Goal: Task Accomplishment & Management: Use online tool/utility

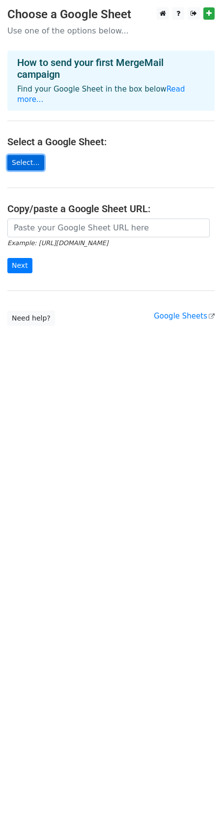
click at [24, 155] on link "Select..." at bounding box center [25, 162] width 37 height 15
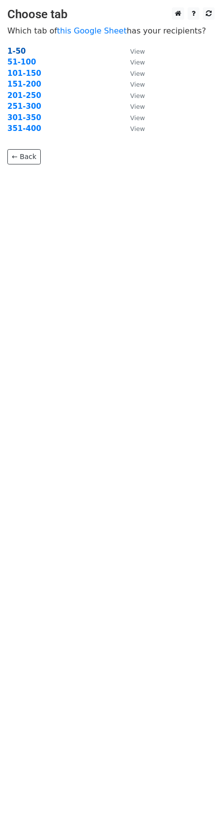
click at [20, 52] on strong "1-50" at bounding box center [16, 51] width 19 height 9
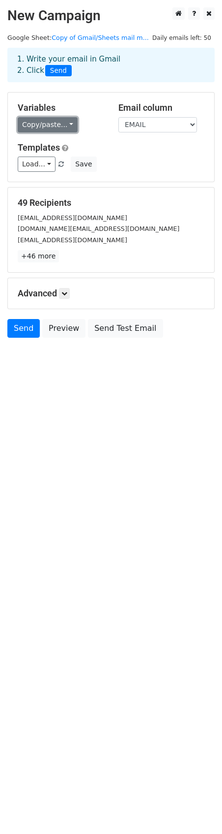
click at [67, 124] on link "Copy/paste..." at bounding box center [48, 124] width 60 height 15
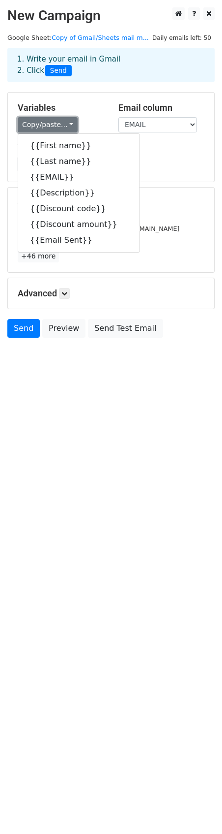
click at [67, 124] on link "Copy/paste..." at bounding box center [48, 124] width 60 height 15
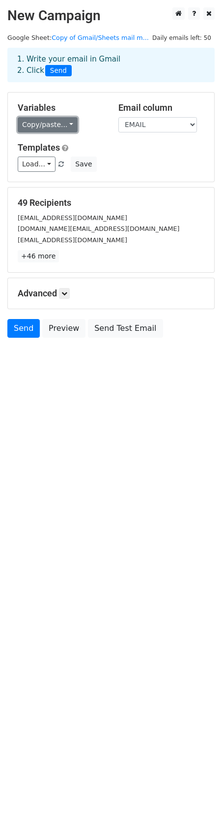
click at [67, 124] on link "Copy/paste..." at bounding box center [48, 124] width 60 height 15
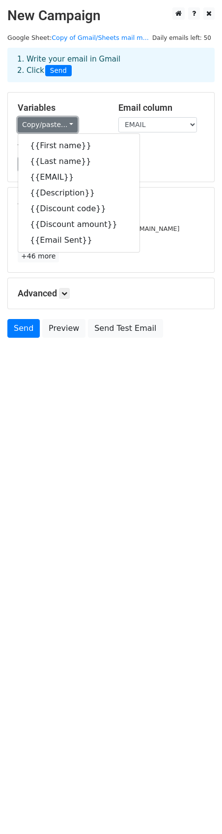
click at [67, 124] on link "Copy/paste..." at bounding box center [48, 124] width 60 height 15
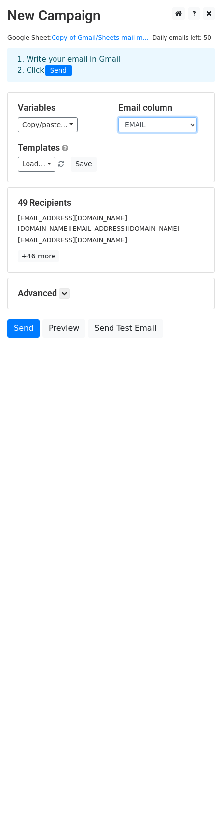
click at [192, 124] on select "First name Last name EMAIL Description Discount code Discount amount Email Sent" at bounding box center [158, 124] width 79 height 15
click at [66, 292] on icon at bounding box center [65, 293] width 6 height 6
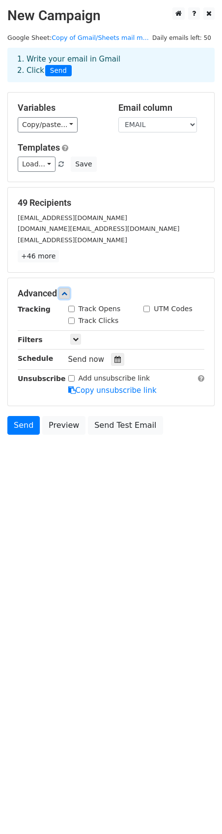
click at [66, 292] on icon at bounding box center [65, 293] width 6 height 6
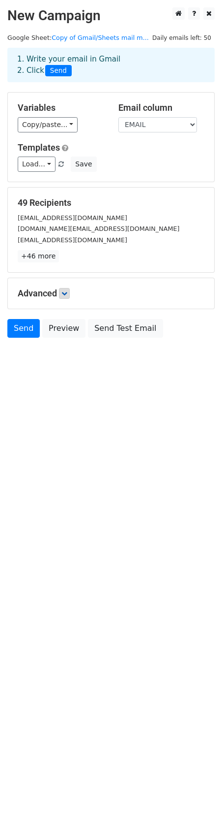
click at [53, 71] on span "Send" at bounding box center [58, 71] width 27 height 12
click at [33, 254] on link "+46 more" at bounding box center [38, 256] width 41 height 12
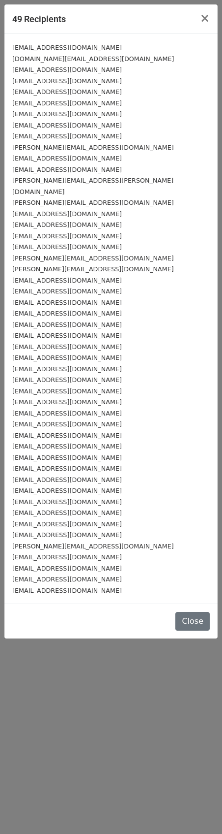
click at [91, 739] on div "49 Recipients × LABRAMS176@YAHOO.COM CAGNEW.TR@GMAIL.COM CARRIEALBACK@ICLOUD.CO…" at bounding box center [111, 417] width 222 height 834
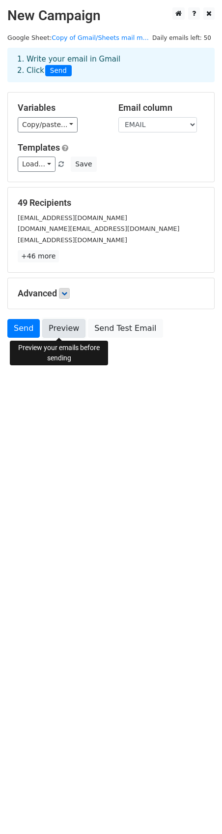
click at [58, 330] on link "Preview" at bounding box center [63, 328] width 43 height 19
click at [60, 324] on link "Preview" at bounding box center [63, 328] width 43 height 19
click at [59, 326] on link "Preview" at bounding box center [63, 328] width 43 height 19
click at [65, 333] on link "Preview" at bounding box center [63, 328] width 43 height 19
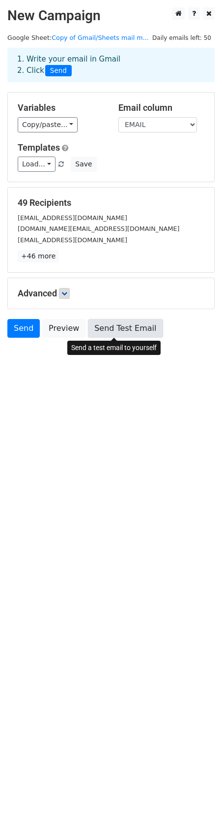
click at [125, 328] on link "Send Test Email" at bounding box center [125, 328] width 75 height 19
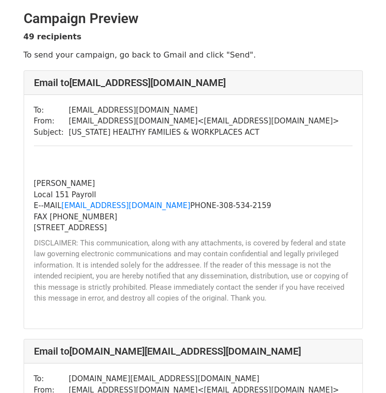
click at [287, 311] on div at bounding box center [193, 309] width 319 height 11
drag, startPoint x: 190, startPoint y: 147, endPoint x: 190, endPoint y: 155, distance: 7.9
click at [190, 149] on div "To: LABRAMS176@YAHOO.COM From: adaptivelocal151@gmail.com < adaptivelocal151@gm…" at bounding box center [193, 212] width 339 height 234
click at [191, 163] on div at bounding box center [193, 167] width 319 height 22
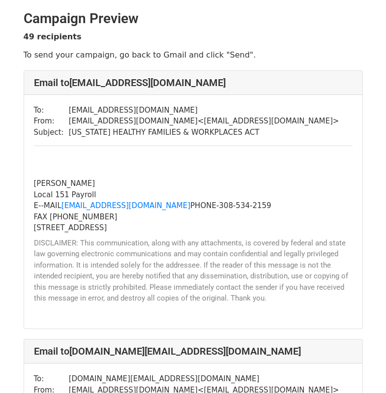
click at [343, 15] on h2 "Campaign Preview" at bounding box center [194, 18] width 340 height 17
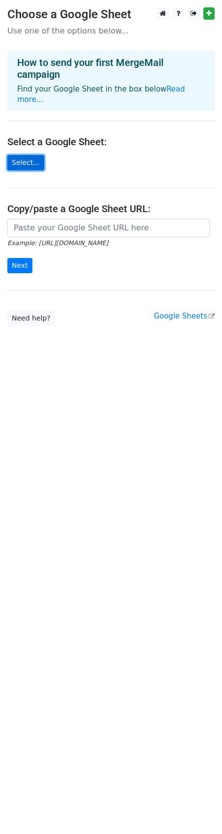
click at [17, 155] on link "Select..." at bounding box center [25, 162] width 37 height 15
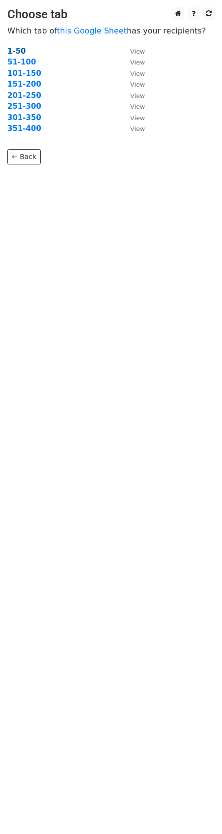
click at [20, 52] on strong "1-50" at bounding box center [16, 51] width 19 height 9
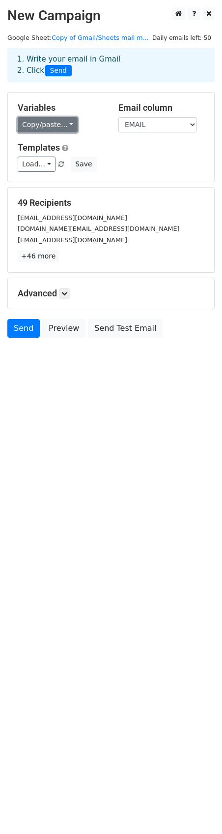
click at [67, 122] on link "Copy/paste..." at bounding box center [48, 124] width 60 height 15
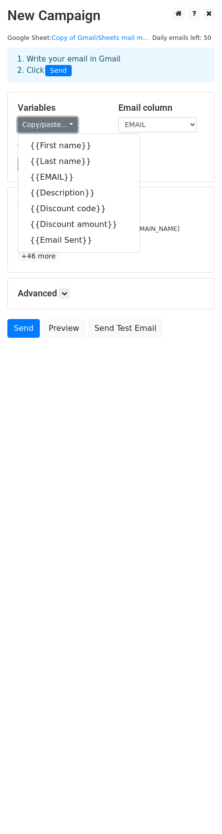
click at [67, 122] on link "Copy/paste..." at bounding box center [48, 124] width 60 height 15
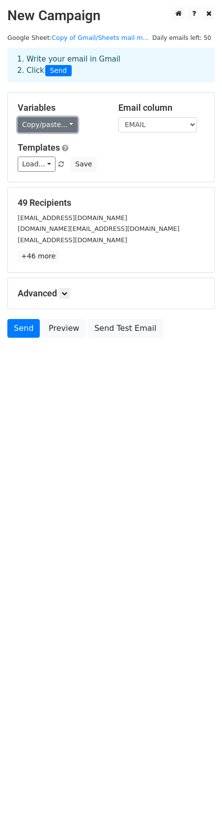
click at [67, 122] on link "Copy/paste..." at bounding box center [48, 124] width 60 height 15
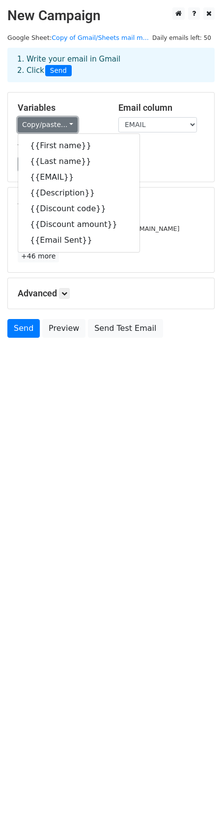
click at [67, 122] on link "Copy/paste..." at bounding box center [48, 124] width 60 height 15
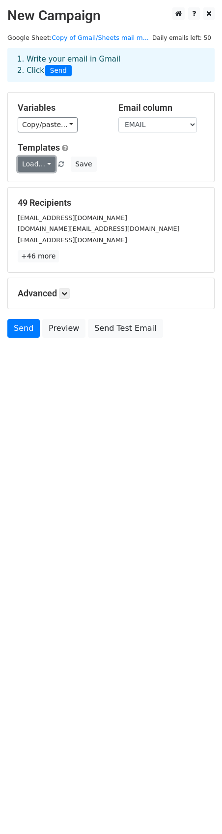
click at [47, 160] on link "Load..." at bounding box center [37, 163] width 38 height 15
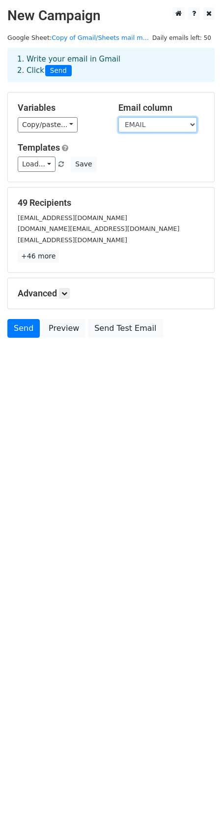
click at [194, 122] on select "First name Last name EMAIL Description Discount code Discount amount Email Sent" at bounding box center [158, 124] width 79 height 15
click at [193, 122] on select "First name Last name EMAIL Description Discount code Discount amount Email Sent" at bounding box center [158, 124] width 79 height 15
click at [195, 16] on icon at bounding box center [194, 13] width 4 height 7
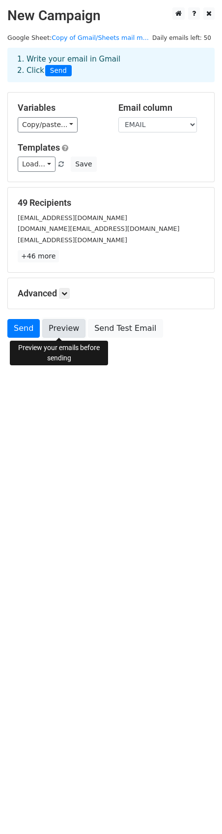
click at [53, 330] on link "Preview" at bounding box center [63, 328] width 43 height 19
click at [64, 332] on link "Preview" at bounding box center [63, 328] width 43 height 19
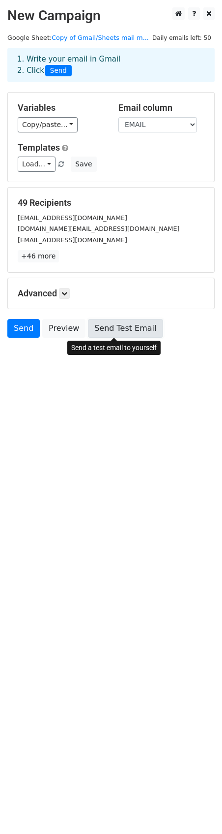
click at [113, 329] on link "Send Test Email" at bounding box center [125, 328] width 75 height 19
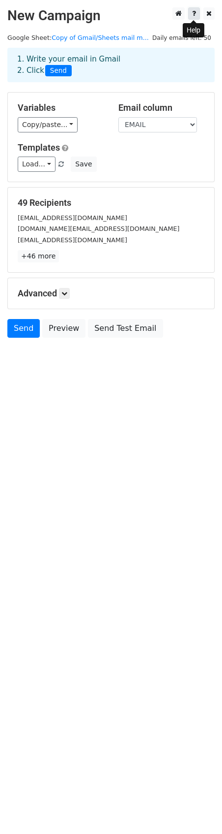
click at [194, 13] on icon at bounding box center [194, 13] width 4 height 7
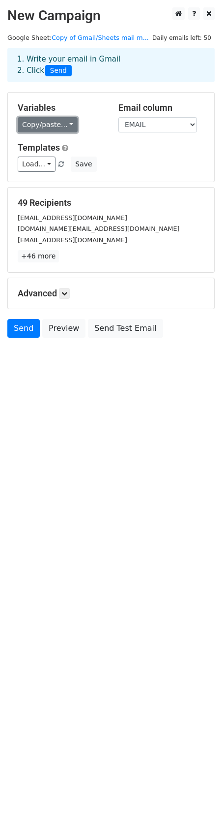
click at [66, 124] on link "Copy/paste..." at bounding box center [48, 124] width 60 height 15
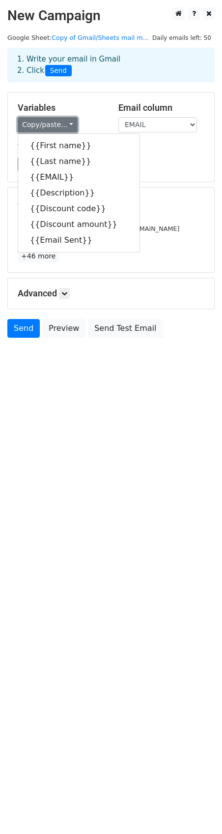
click at [66, 121] on link "Copy/paste..." at bounding box center [48, 124] width 60 height 15
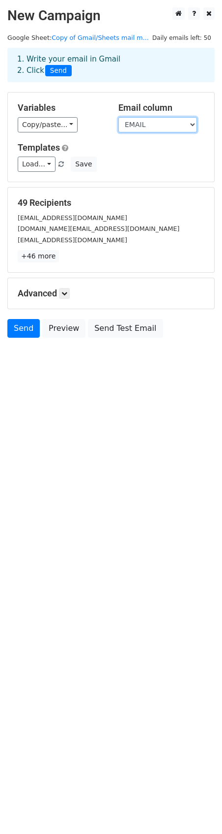
click at [193, 124] on select "First name Last name EMAIL Description Discount code Discount amount Email Sent" at bounding box center [158, 124] width 79 height 15
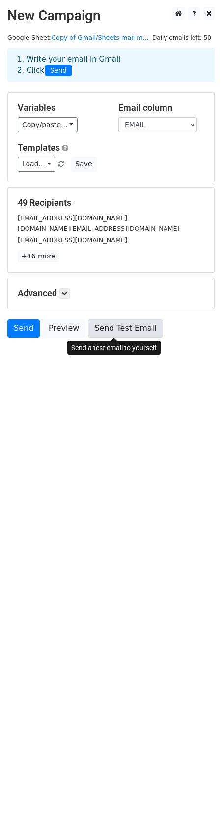
click at [115, 328] on link "Send Test Email" at bounding box center [125, 328] width 75 height 19
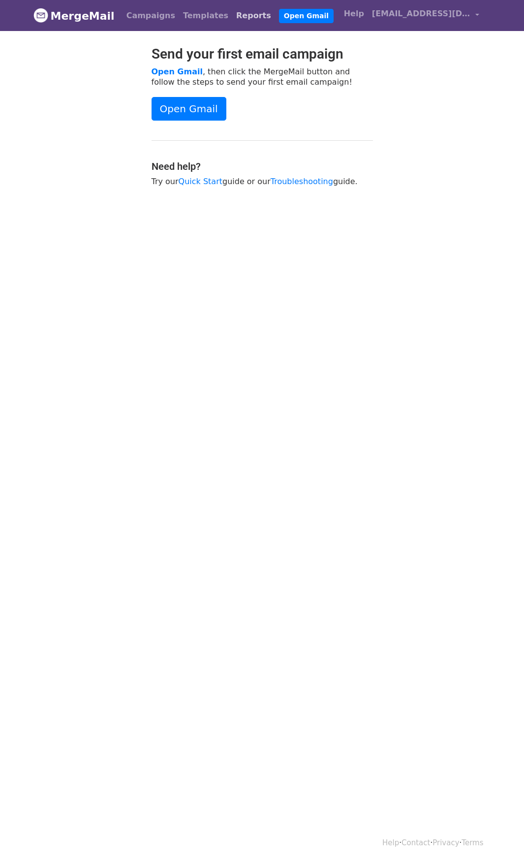
click at [232, 14] on link "Reports" at bounding box center [253, 16] width 43 height 20
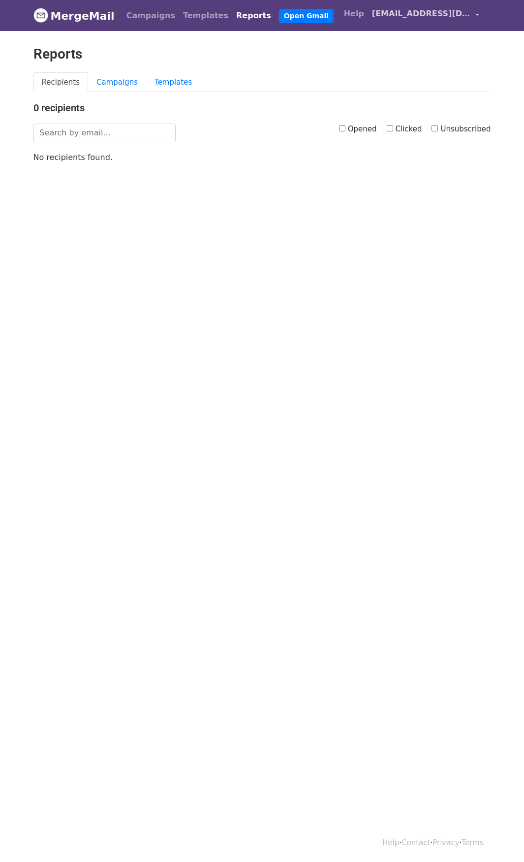
click at [381, 14] on span "[EMAIL_ADDRESS][DOMAIN_NAME]" at bounding box center [421, 14] width 98 height 12
click at [414, 70] on link "Integrations" at bounding box center [431, 72] width 104 height 16
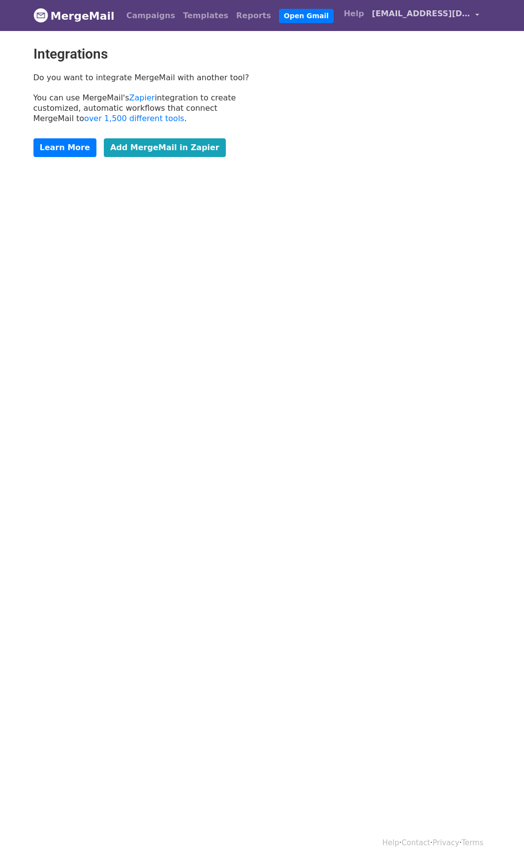
click at [390, 13] on span "[EMAIL_ADDRESS][DOMAIN_NAME]" at bounding box center [421, 14] width 98 height 12
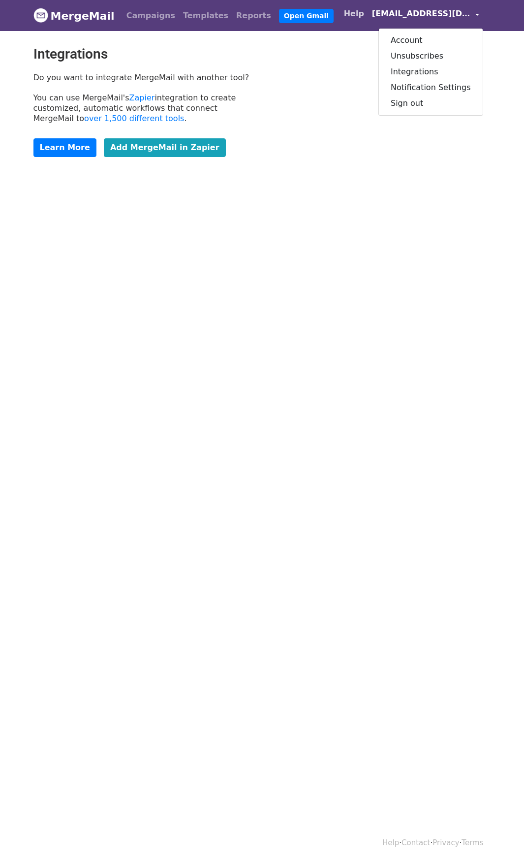
click at [355, 12] on link "Help" at bounding box center [354, 14] width 28 height 20
